Goal: Information Seeking & Learning: Learn about a topic

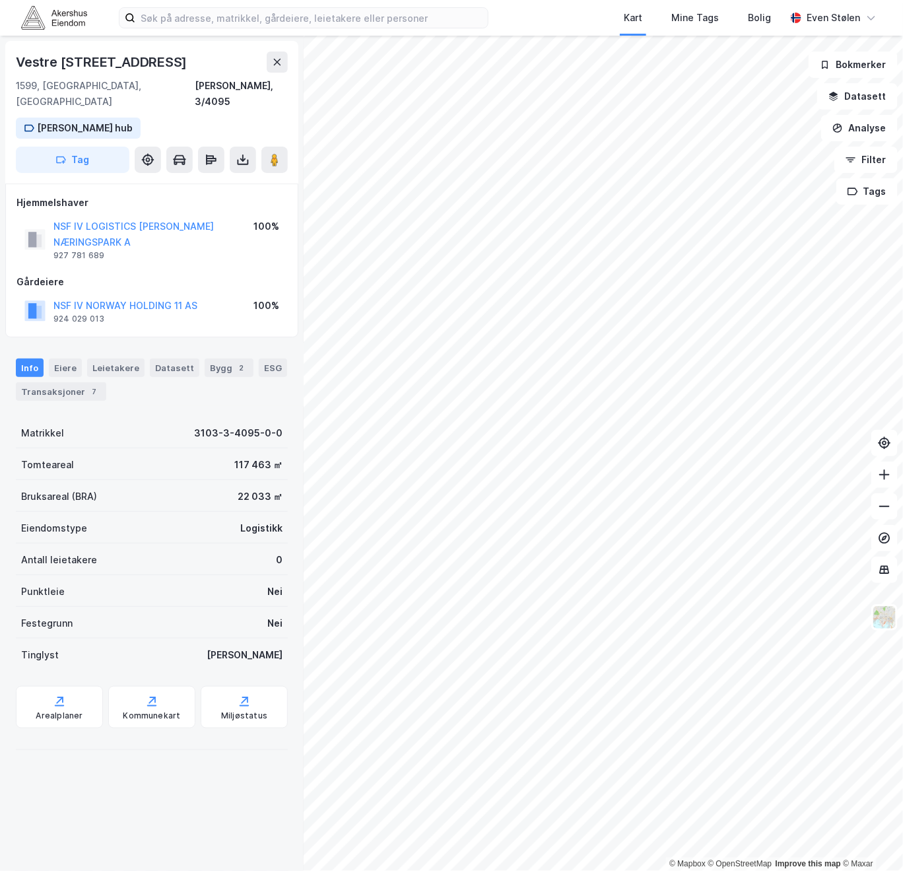
click at [27, 17] on img at bounding box center [54, 17] width 66 height 23
